Goal: Information Seeking & Learning: Learn about a topic

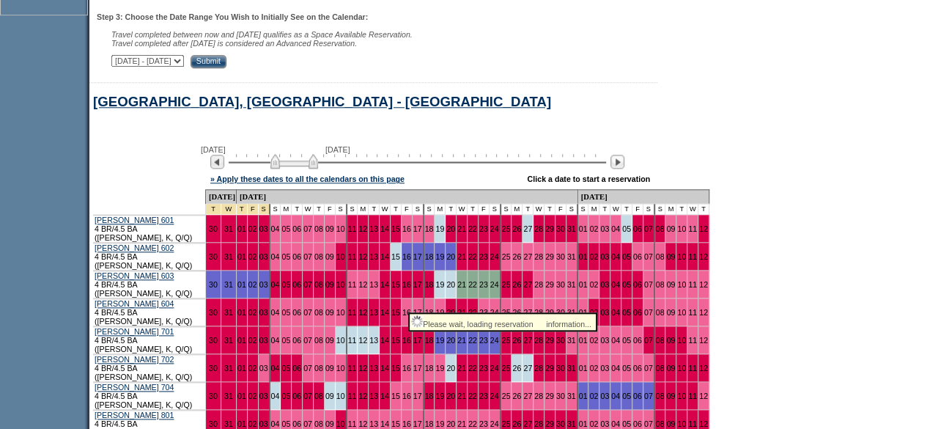
scroll to position [695, 0]
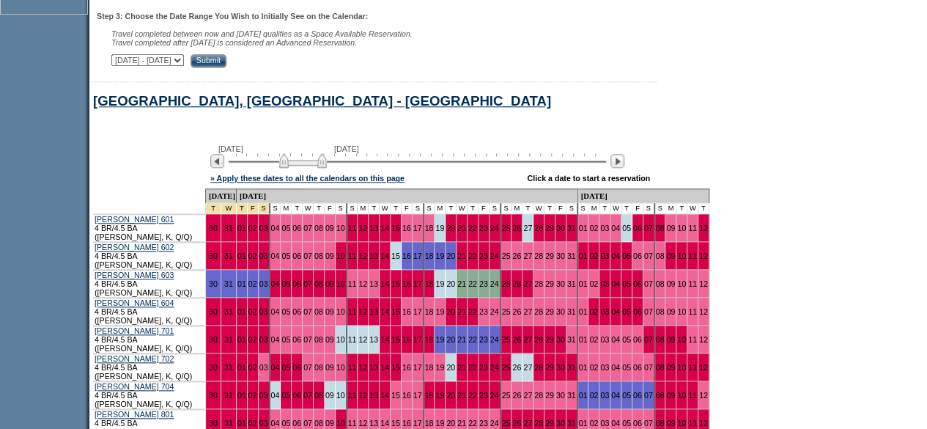
drag, startPoint x: 301, startPoint y: 165, endPoint x: 310, endPoint y: 164, distance: 8.8
click at [310, 164] on img at bounding box center [303, 160] width 48 height 15
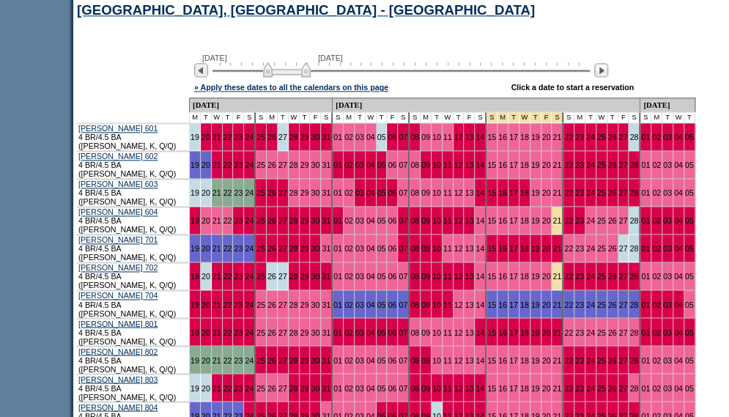
scroll to position [785, 16]
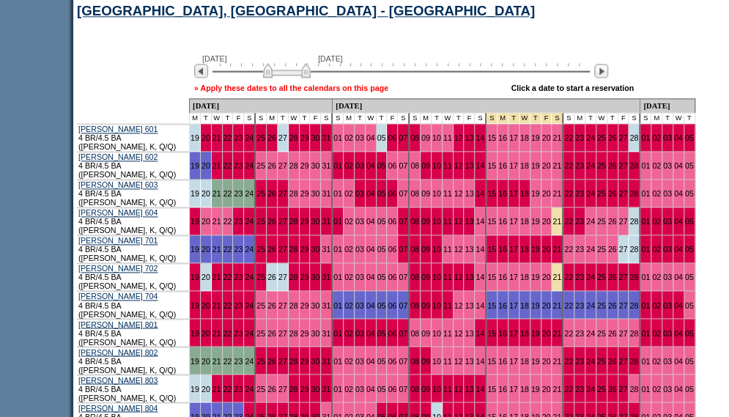
click at [307, 89] on link "» Apply these dates to all the calendars on this page" at bounding box center [291, 88] width 194 height 9
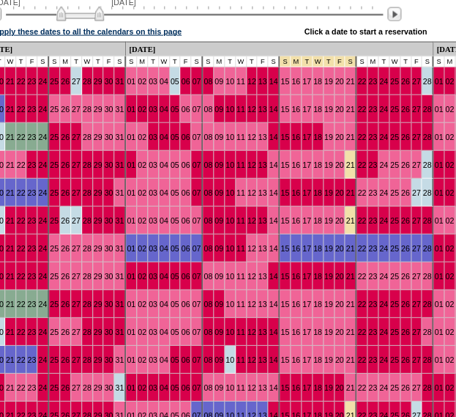
scroll to position [880, 218]
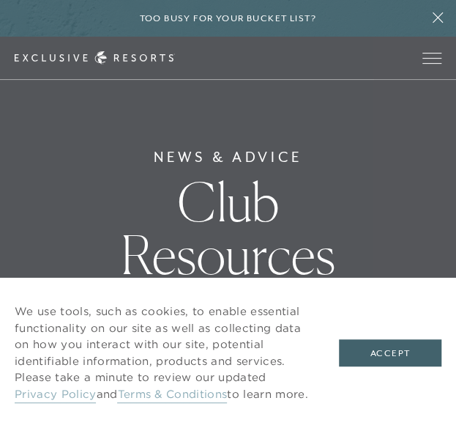
click at [435, 22] on header "Skip to main content Too busy for your bucket list? Not a bucket list. A bluepr…" at bounding box center [228, 40] width 456 height 80
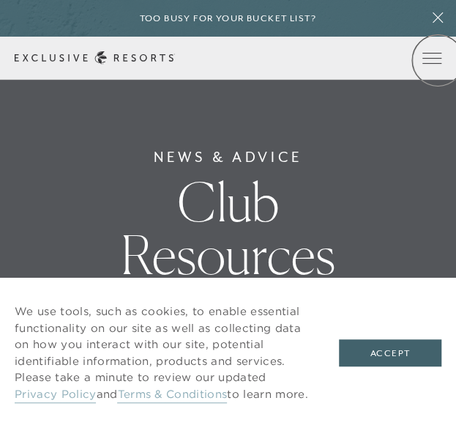
click at [0, 0] on icon at bounding box center [0, 0] width 0 height 0
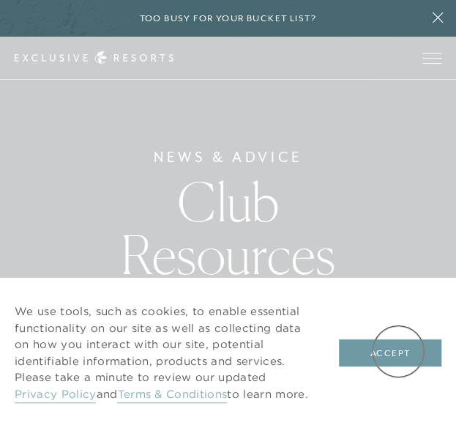
click at [399, 349] on button "Accept" at bounding box center [390, 353] width 103 height 28
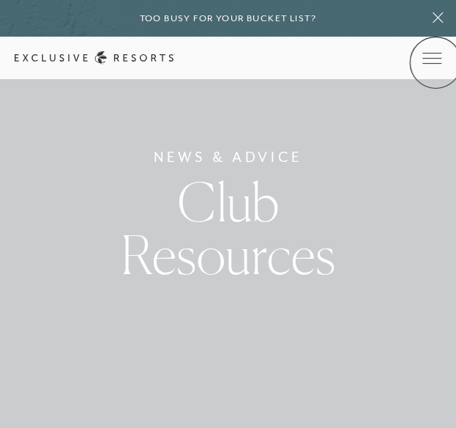
click at [0, 0] on link at bounding box center [0, 0] width 0 height 0
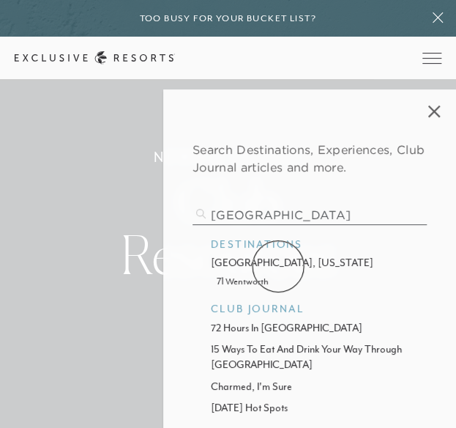
click at [278, 266] on p "charleston, south carolina" at bounding box center [310, 262] width 198 height 15
click at [292, 218] on input "charleston" at bounding box center [310, 215] width 234 height 20
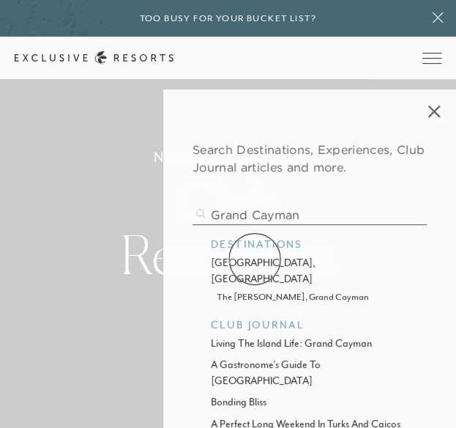
click at [255, 259] on p "grand cayman, cayman islands" at bounding box center [310, 270] width 198 height 31
click at [268, 212] on input "grand cayman" at bounding box center [310, 215] width 234 height 20
type input "e"
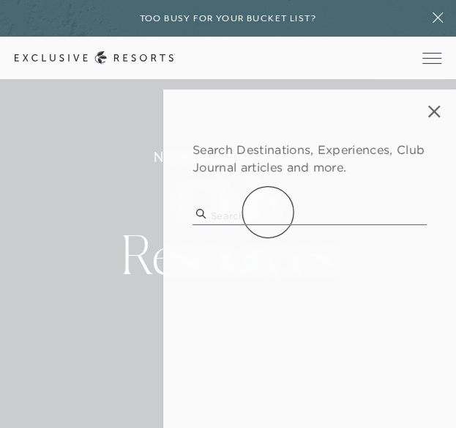
type input "e"
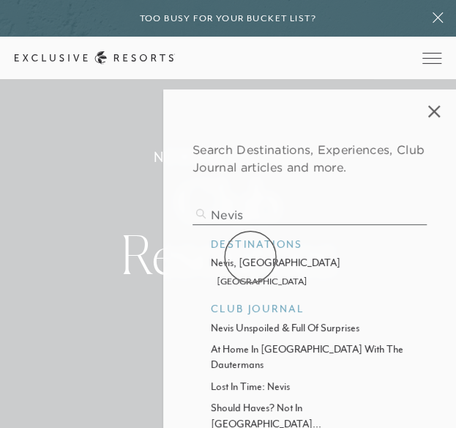
click at [251, 256] on p "nevis, west indies" at bounding box center [310, 262] width 198 height 15
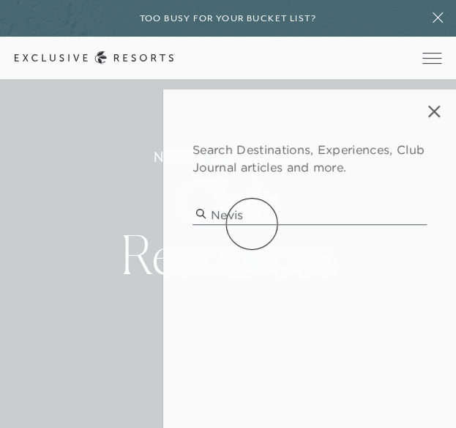
click at [252, 221] on input "nevis" at bounding box center [310, 215] width 234 height 20
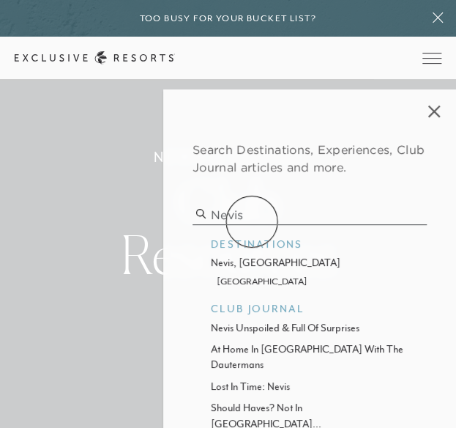
click at [252, 221] on input "nevis" at bounding box center [310, 215] width 234 height 20
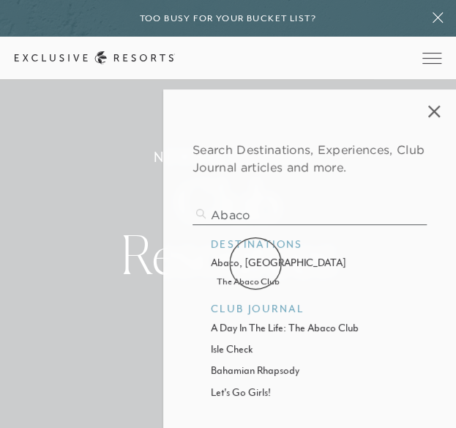
click at [256, 262] on p "abaco, bahamas" at bounding box center [310, 262] width 198 height 15
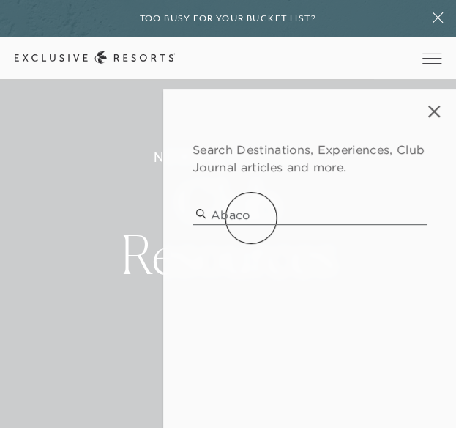
click at [251, 218] on input "abaco" at bounding box center [310, 215] width 234 height 20
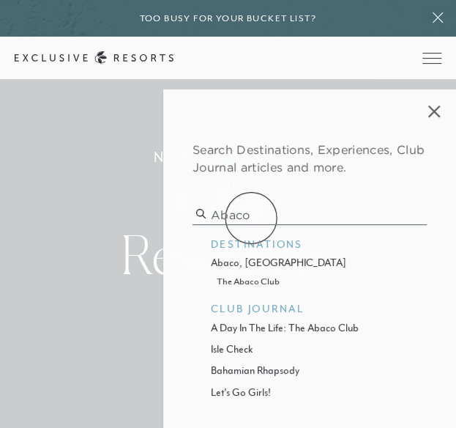
click at [251, 218] on input "abaco" at bounding box center [310, 215] width 234 height 20
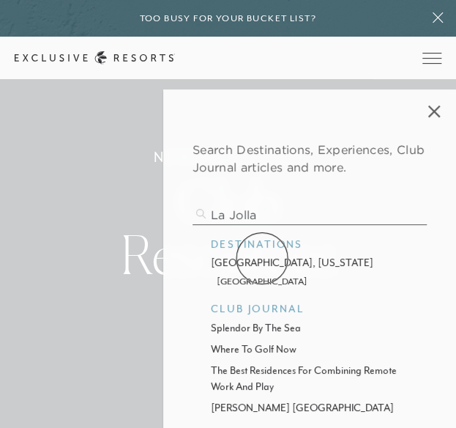
click at [262, 259] on p "la jolla, california" at bounding box center [310, 262] width 198 height 15
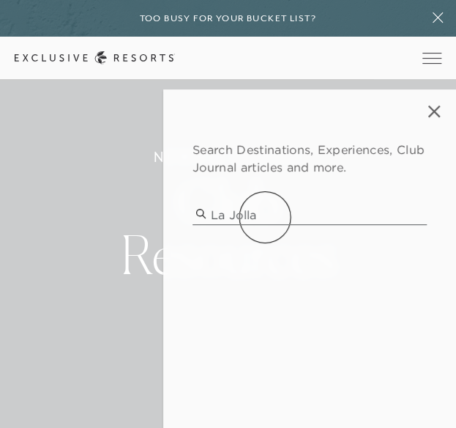
click at [267, 216] on input "la jolla" at bounding box center [310, 215] width 234 height 20
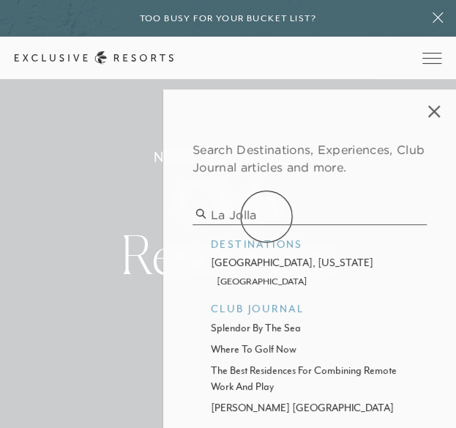
click at [267, 216] on input "la jolla" at bounding box center [310, 215] width 234 height 20
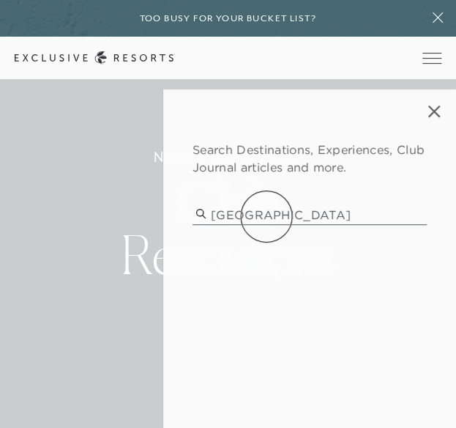
type input "barcelona"
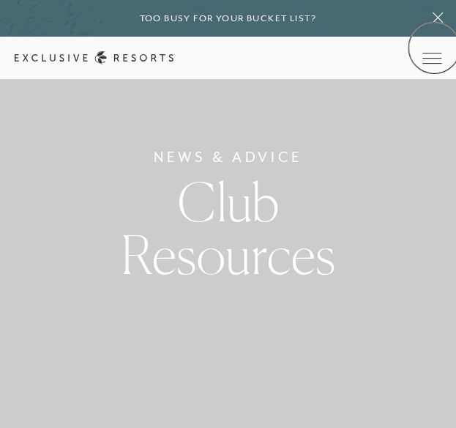
click at [434, 48] on div "Schedule a Meeting Get Started Visit home page Member Login Schedule a Meeting …" at bounding box center [228, 58] width 456 height 43
click at [0, 0] on icon at bounding box center [0, 0] width 0 height 0
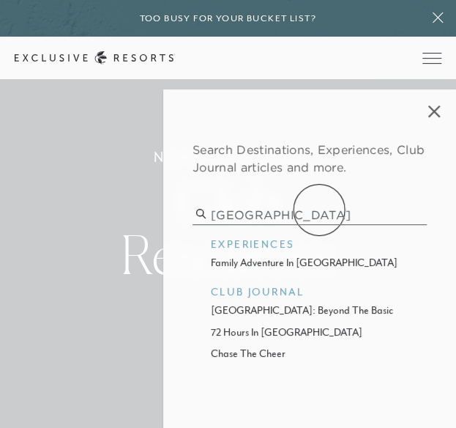
click at [319, 210] on input "barcelona" at bounding box center [310, 215] width 234 height 20
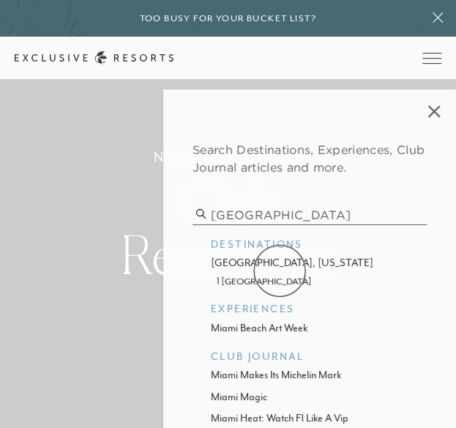
type input "miami"
click at [280, 266] on p "miami beach, florida" at bounding box center [310, 262] width 198 height 15
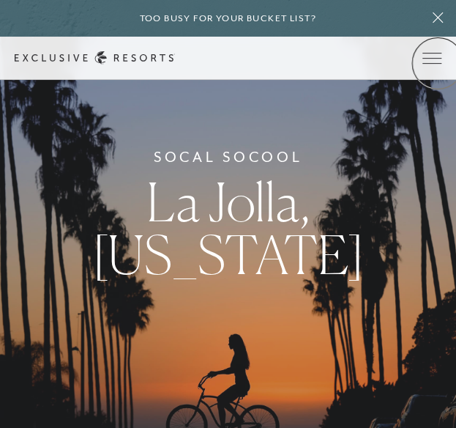
click at [0, 0] on icon at bounding box center [0, 0] width 0 height 0
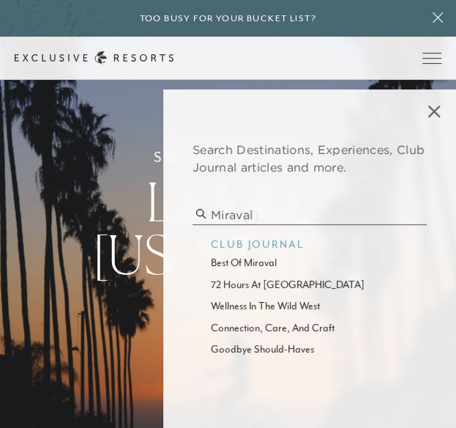
click at [251, 215] on input "miraval" at bounding box center [310, 215] width 234 height 20
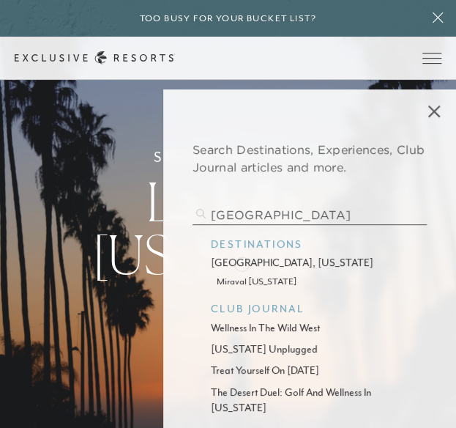
click at [240, 262] on p "[GEOGRAPHIC_DATA], [US_STATE]" at bounding box center [310, 262] width 198 height 15
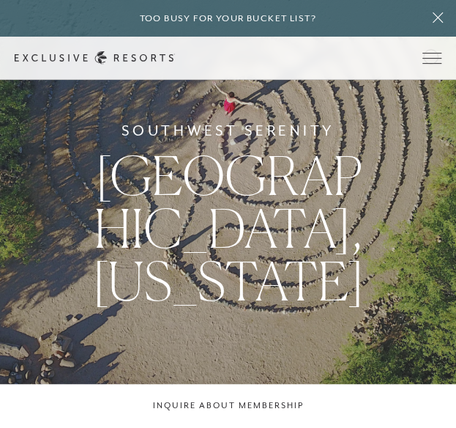
click at [0, 0] on div "Member Login" at bounding box center [0, 0] width 0 height 0
click at [0, 0] on icon at bounding box center [0, 0] width 0 height 0
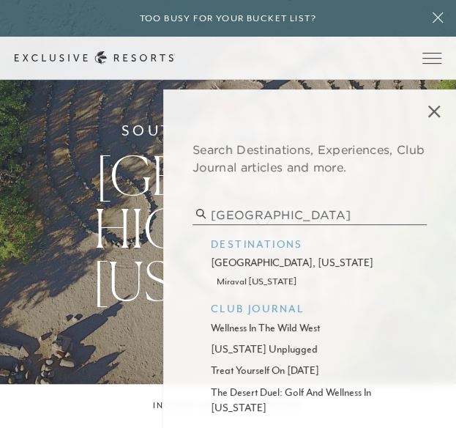
click at [262, 212] on input "[GEOGRAPHIC_DATA]" at bounding box center [310, 215] width 234 height 20
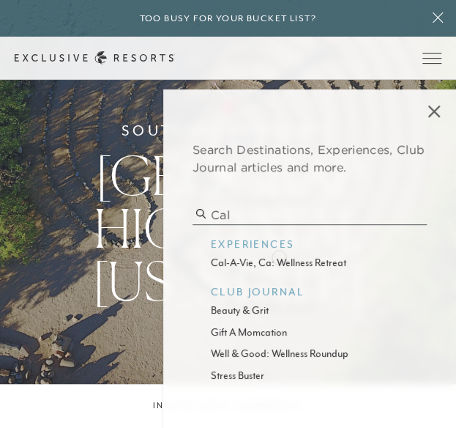
type input "cal"
click at [281, 259] on p "cal-a-vie, ca: wellness retreat" at bounding box center [310, 262] width 198 height 15
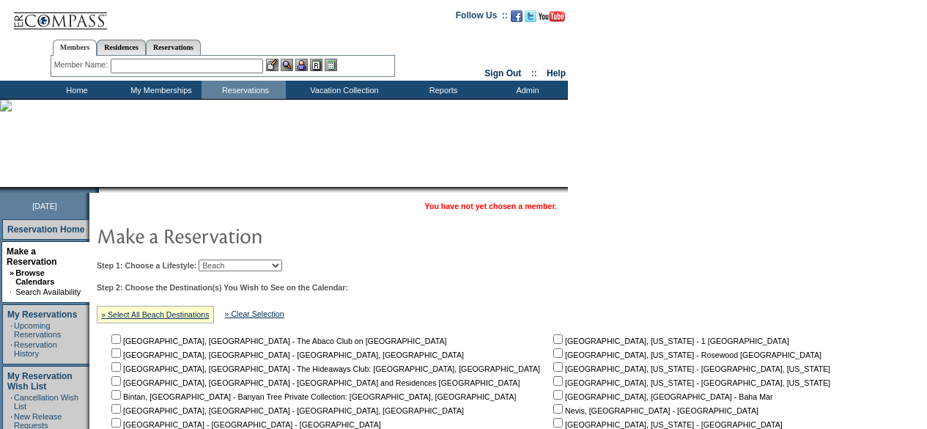
scroll to position [880, 0]
